Goal: Obtain resource: Download file/media

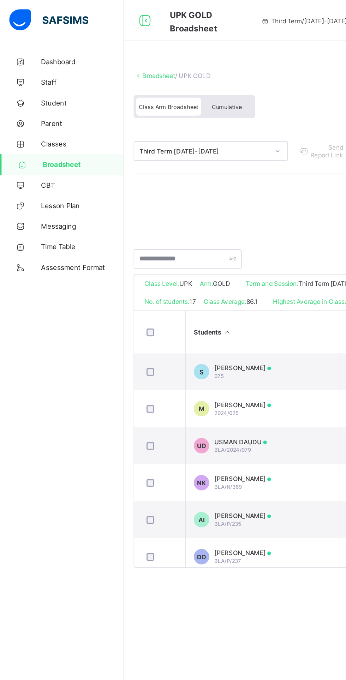
click at [60, 114] on span "Broadsheet" at bounding box center [56, 113] width 55 height 6
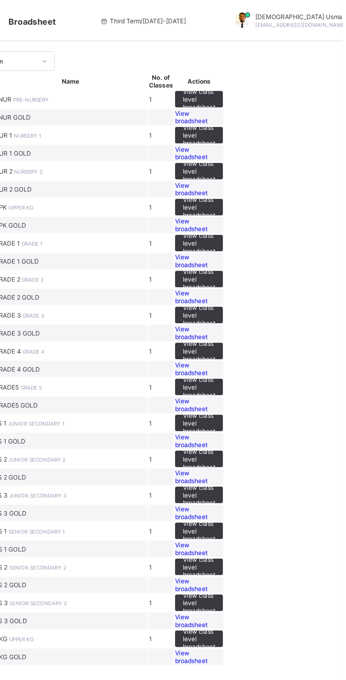
click at [253, 111] on span "View broadsheet" at bounding box center [242, 105] width 22 height 11
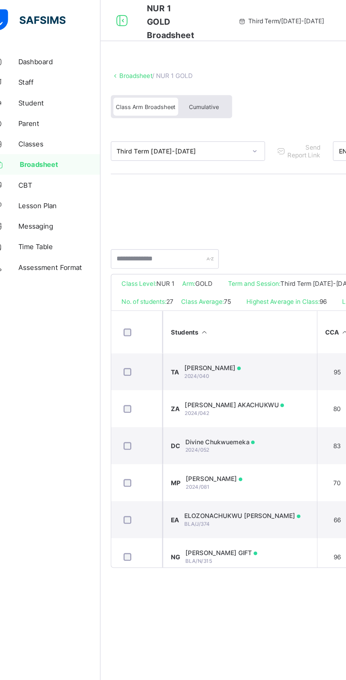
click at [155, 73] on span "Cumulative" at bounding box center [155, 73] width 20 height 5
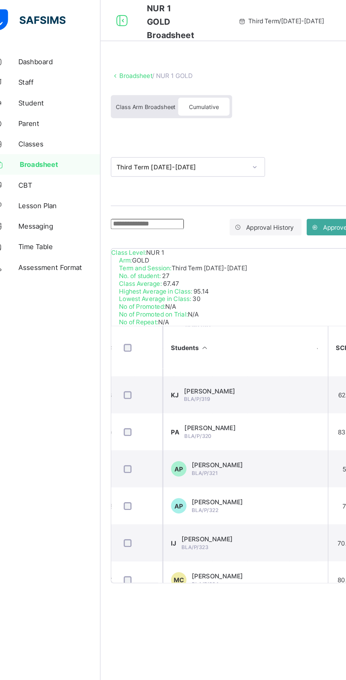
scroll to position [405, 153]
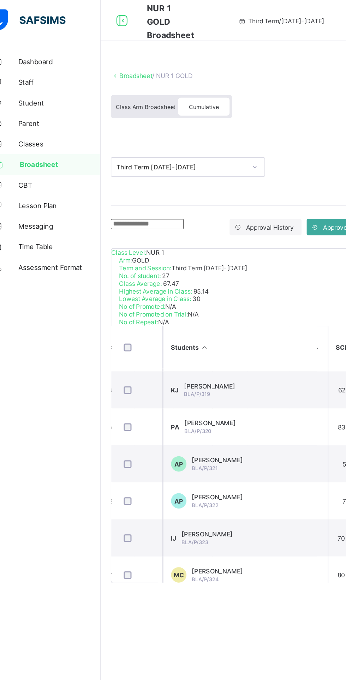
click at [153, 374] on span "BLA/P/323" at bounding box center [149, 372] width 18 height 4
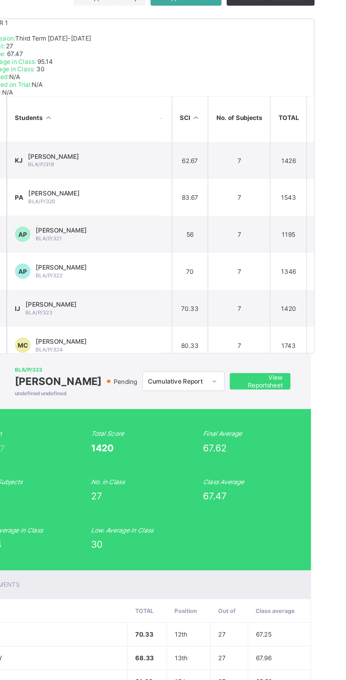
click at [313, 414] on span "View Reportsheet" at bounding box center [301, 419] width 31 height 11
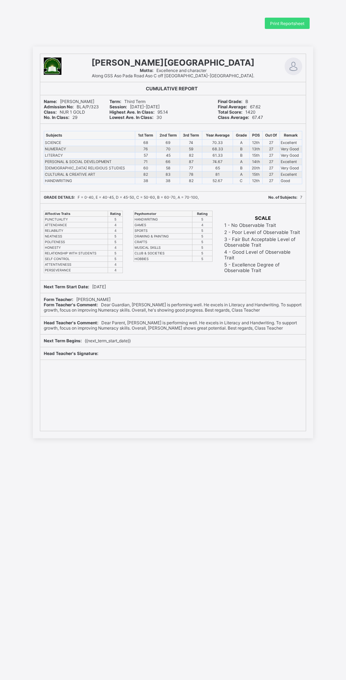
click at [298, 27] on div "Print Reportsheet" at bounding box center [287, 23] width 45 height 11
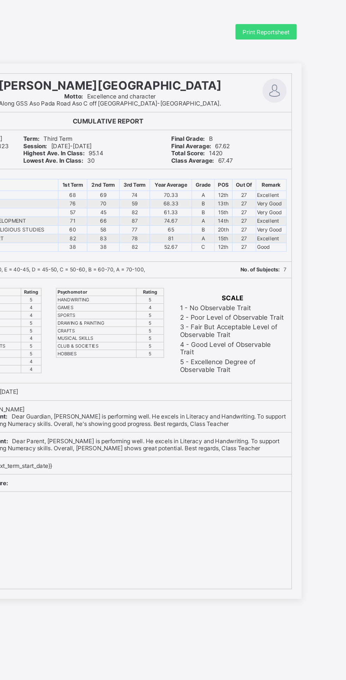
click at [275, 23] on span "Print Reportsheet" at bounding box center [287, 23] width 34 height 5
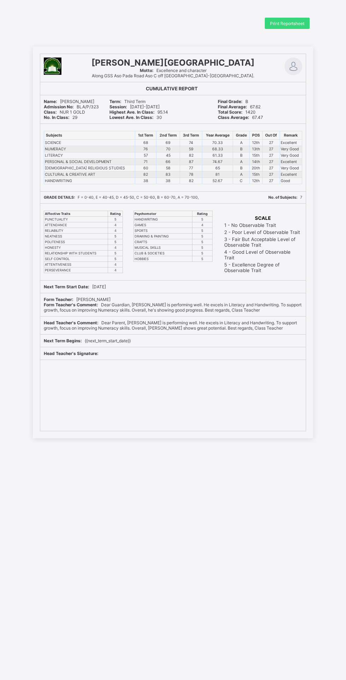
click at [276, 23] on span "Print Reportsheet" at bounding box center [287, 23] width 34 height 5
